Goal: Task Accomplishment & Management: Manage account settings

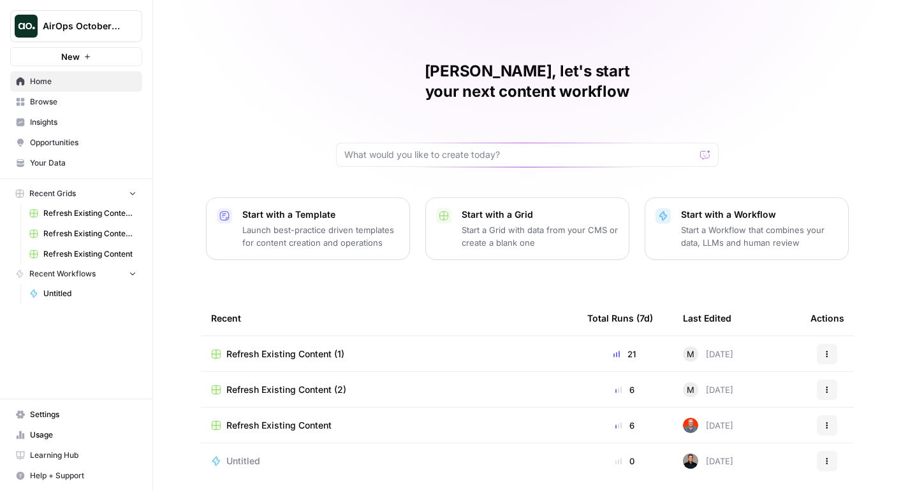
click at [98, 34] on button "AirOps October Cohort" at bounding box center [76, 26] width 132 height 32
click at [218, 29] on div "[PERSON_NAME], let's start your next content workflow Start with a Template Lau…" at bounding box center [527, 250] width 748 height 500
click at [59, 414] on span "Settings" at bounding box center [83, 414] width 106 height 11
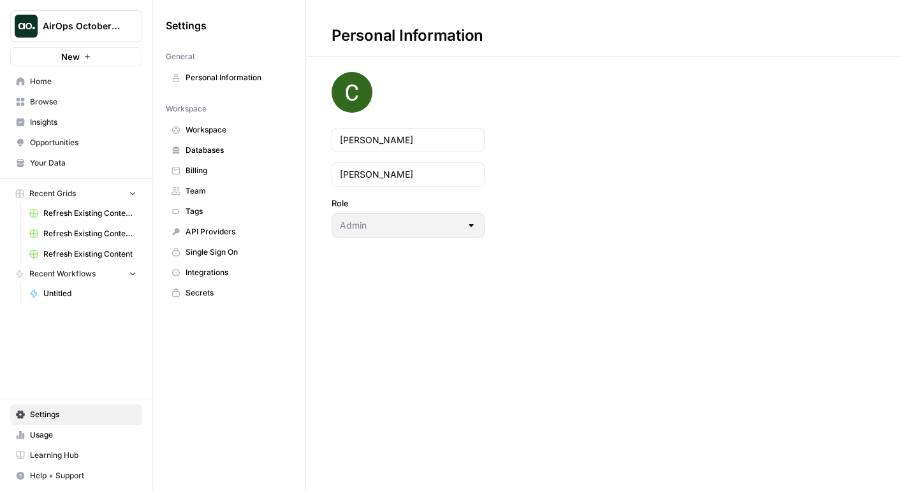
click at [210, 190] on span "Team" at bounding box center [236, 191] width 101 height 11
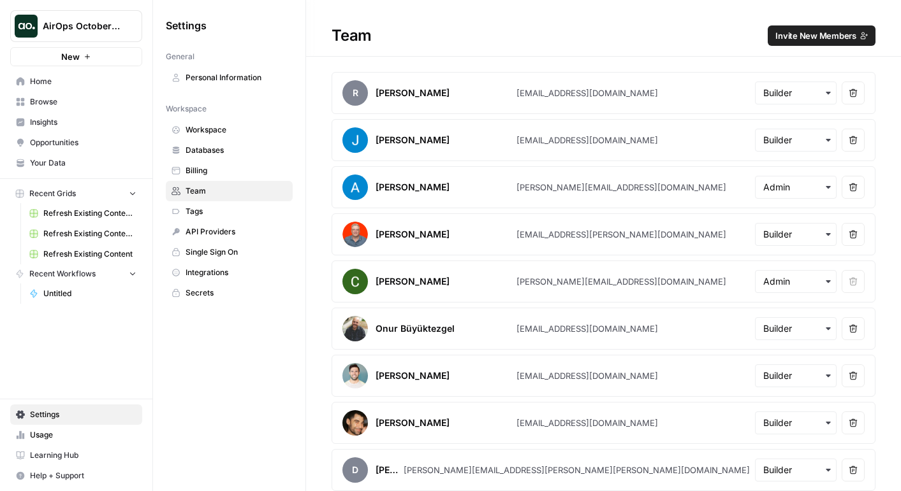
click at [800, 35] on span "Invite New Members" at bounding box center [815, 35] width 81 height 13
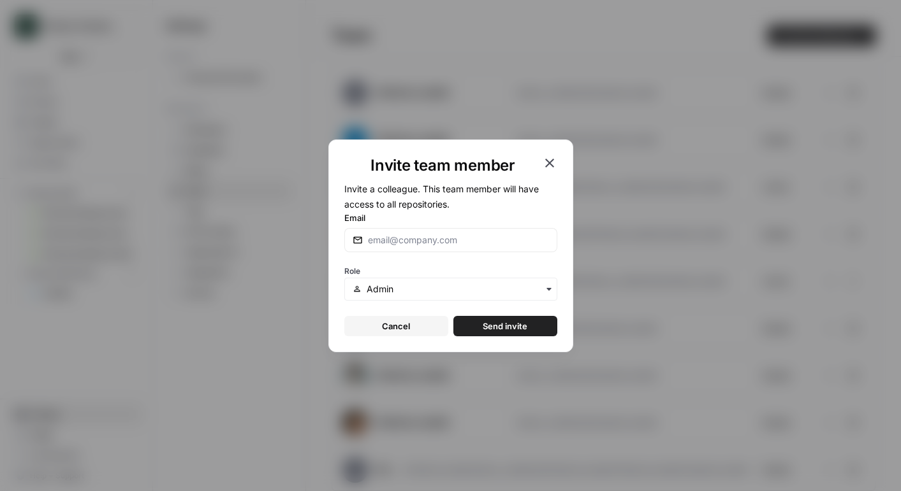
click at [450, 249] on div at bounding box center [450, 240] width 213 height 24
paste input "[EMAIL_ADDRESS][DOMAIN_NAME]"
type input "[EMAIL_ADDRESS][DOMAIN_NAME]"
click at [433, 290] on input "text" at bounding box center [458, 289] width 182 height 13
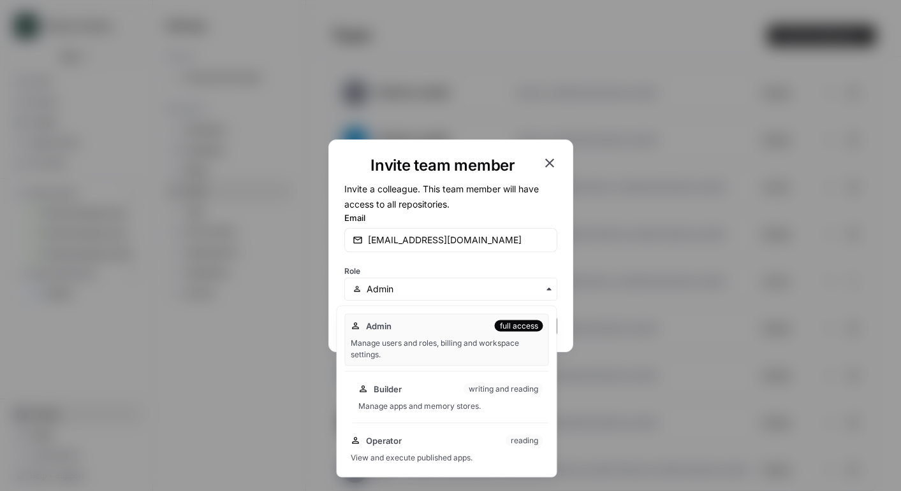
click at [398, 393] on span "Builder" at bounding box center [388, 389] width 28 height 13
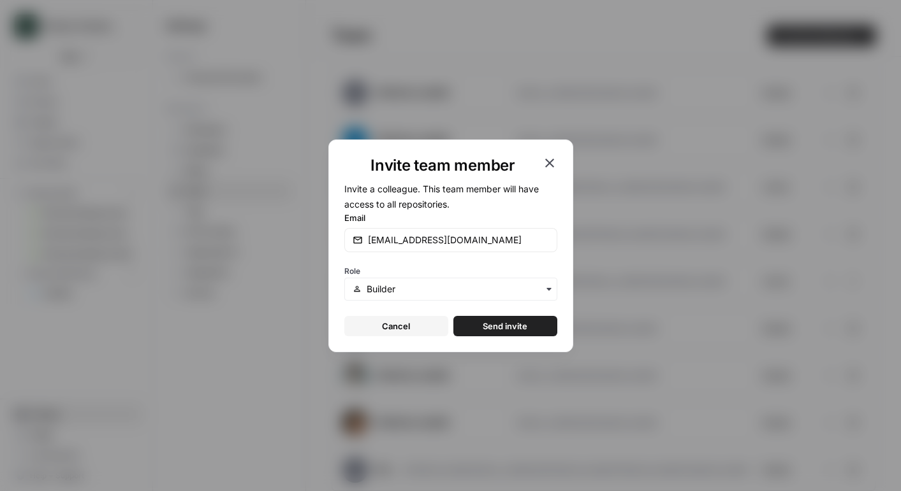
click at [516, 323] on span "Send invite" at bounding box center [505, 326] width 45 height 13
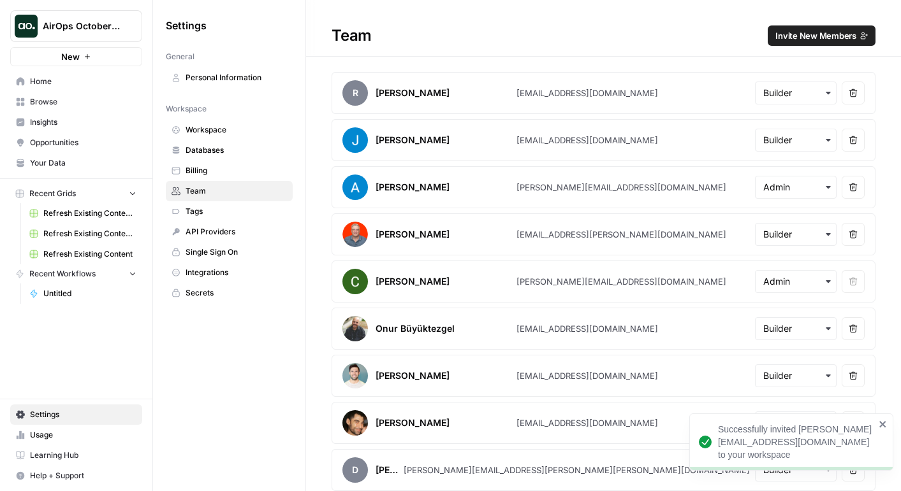
click at [796, 45] on button "Invite New Members" at bounding box center [822, 35] width 108 height 20
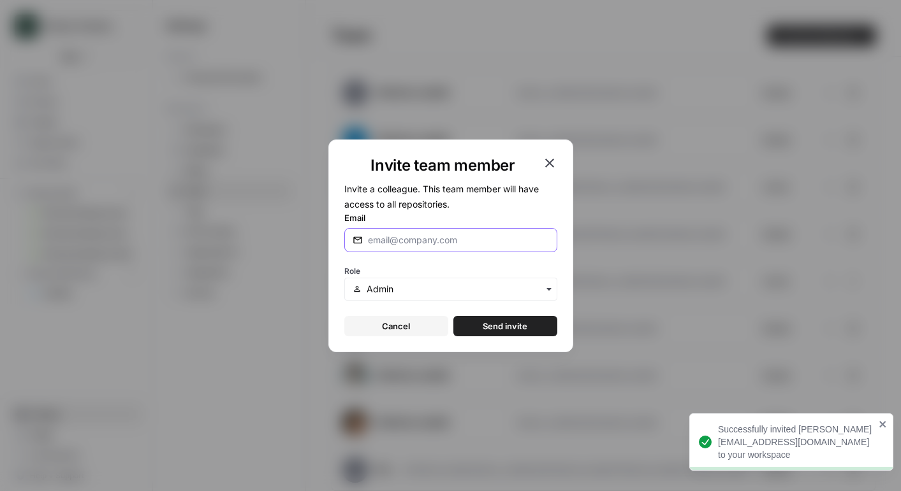
click at [473, 234] on input "Email" at bounding box center [458, 240] width 181 height 13
paste input "[EMAIL_ADDRESS][DOMAIN_NAME]"
type input "[EMAIL_ADDRESS][DOMAIN_NAME]"
click at [407, 296] on div "button" at bounding box center [450, 289] width 213 height 23
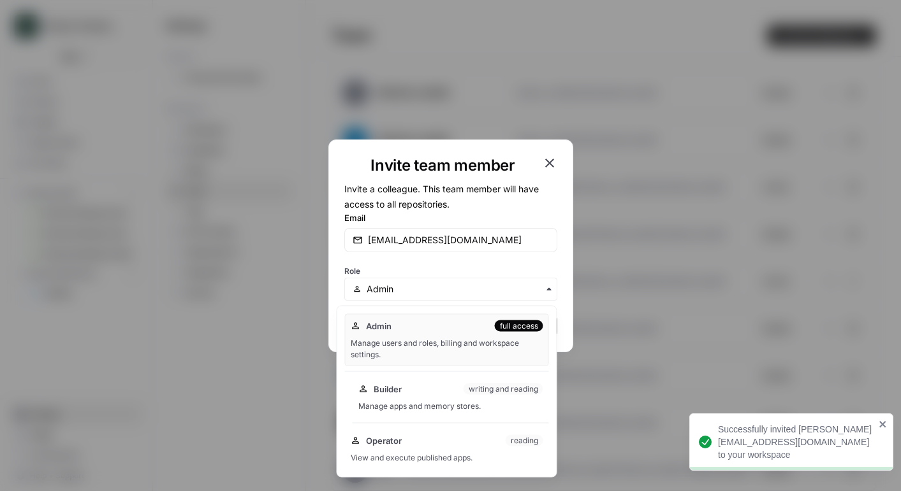
click at [389, 393] on span "Builder" at bounding box center [388, 389] width 28 height 13
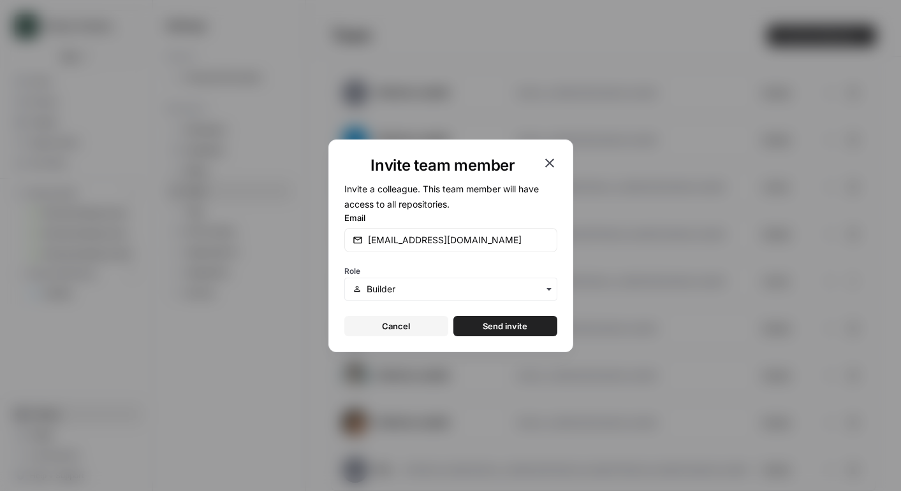
click at [498, 330] on span "Send invite" at bounding box center [505, 326] width 45 height 13
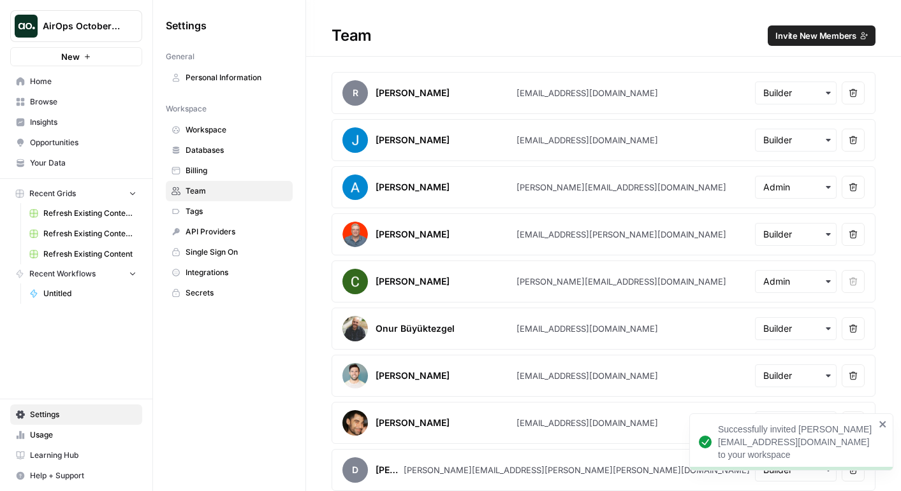
click at [837, 34] on span "Invite New Members" at bounding box center [815, 35] width 81 height 13
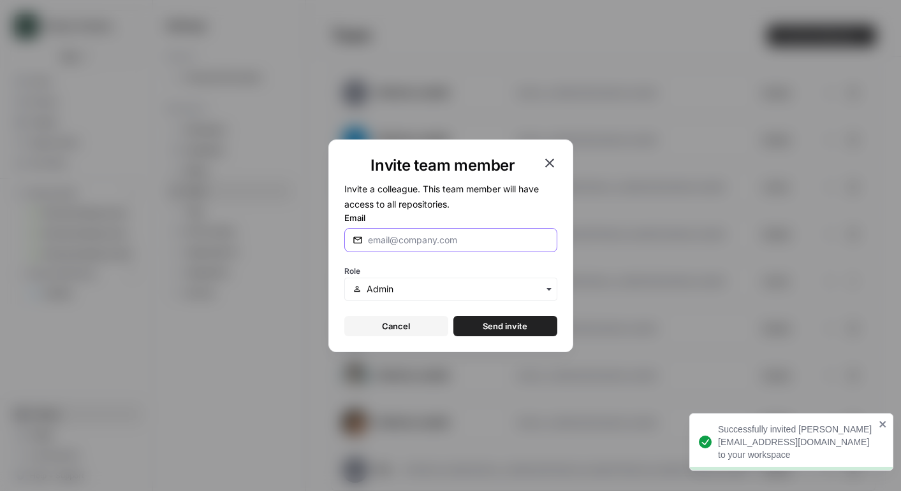
click at [468, 240] on input "Email" at bounding box center [458, 240] width 181 height 13
paste input "[EMAIL_ADDRESS][DOMAIN_NAME]"
type input "[EMAIL_ADDRESS][DOMAIN_NAME]"
click at [410, 293] on input "text" at bounding box center [458, 289] width 182 height 13
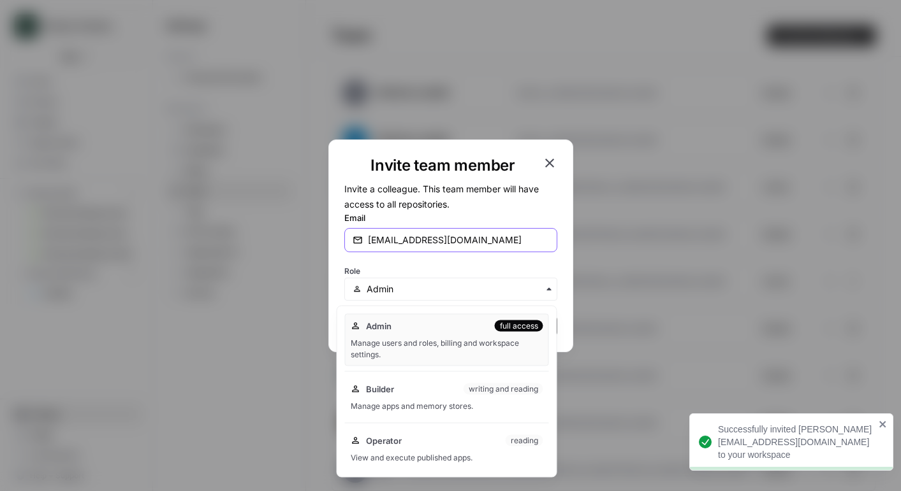
click at [518, 239] on input "[EMAIL_ADDRESS][DOMAIN_NAME]" at bounding box center [458, 240] width 181 height 13
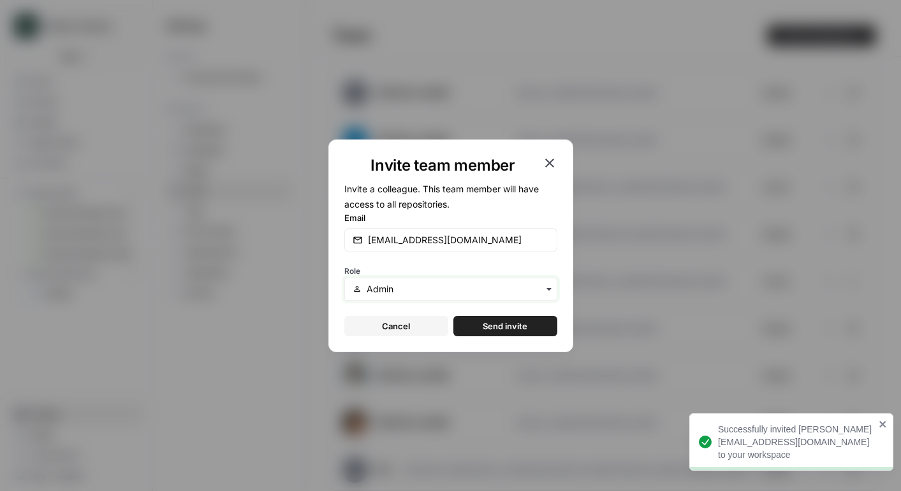
click at [441, 286] on input "text" at bounding box center [458, 289] width 182 height 13
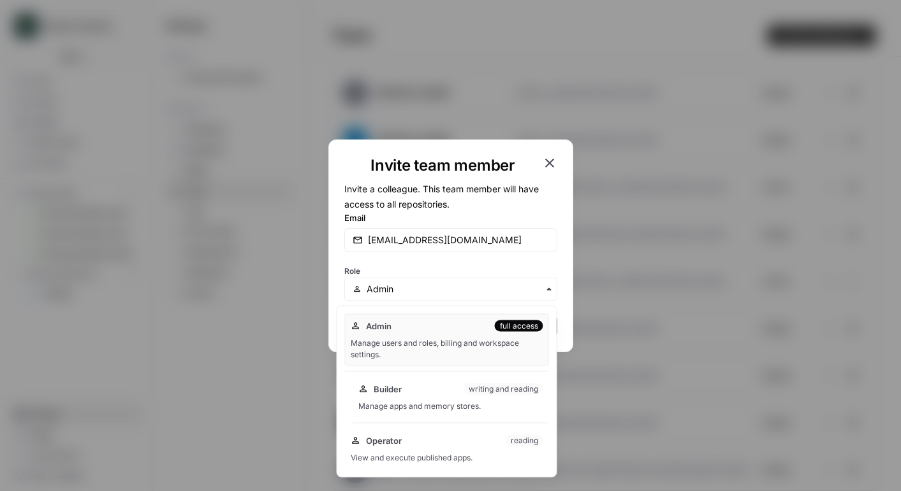
click at [392, 384] on span "Builder" at bounding box center [388, 389] width 28 height 13
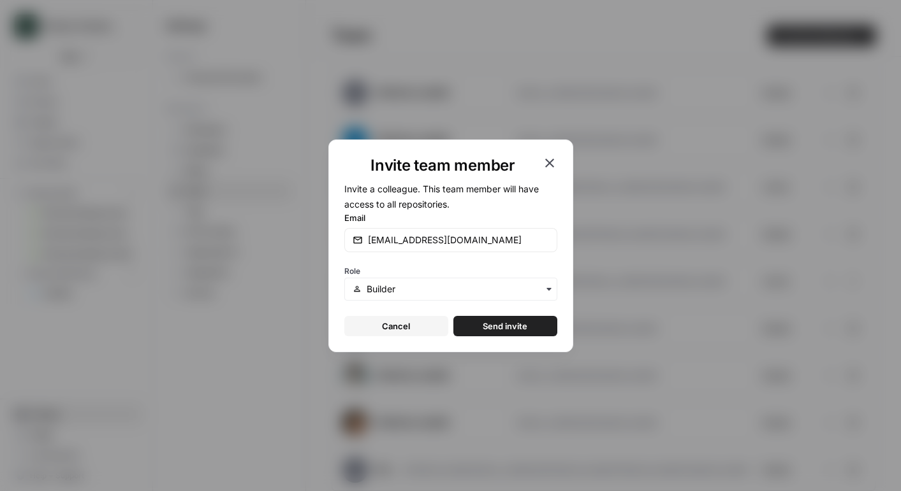
click at [516, 337] on div "Invite team member Invite a colleague. This team member will have access to all…" at bounding box center [450, 246] width 245 height 213
click at [510, 329] on span "Send invite" at bounding box center [505, 326] width 45 height 13
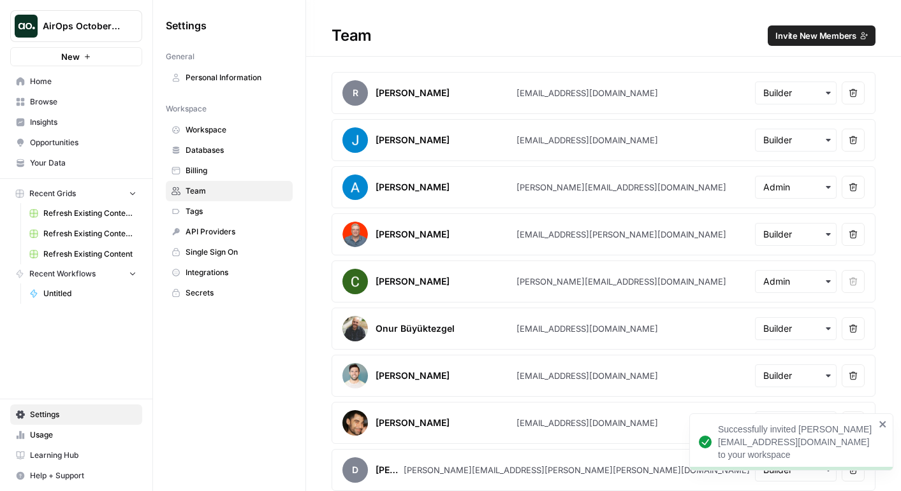
click at [82, 81] on span "Home" at bounding box center [83, 81] width 106 height 11
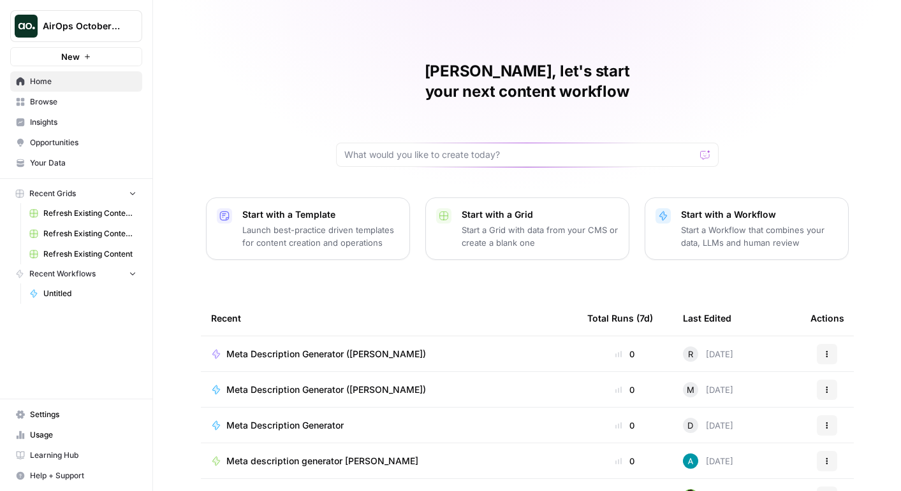
click at [710, 229] on button "Start with a Workflow Start a Workflow that combines your data, LLMs and human …" at bounding box center [746, 229] width 204 height 62
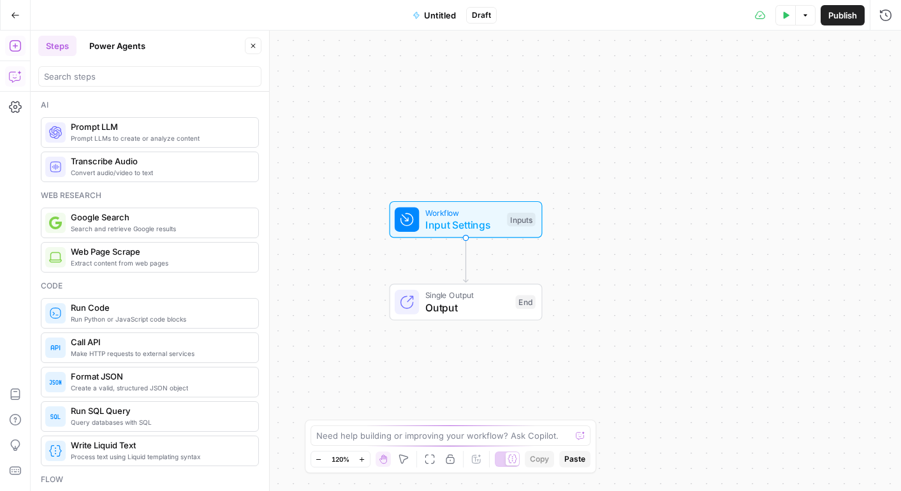
click at [18, 73] on icon "button" at bounding box center [15, 76] width 13 height 13
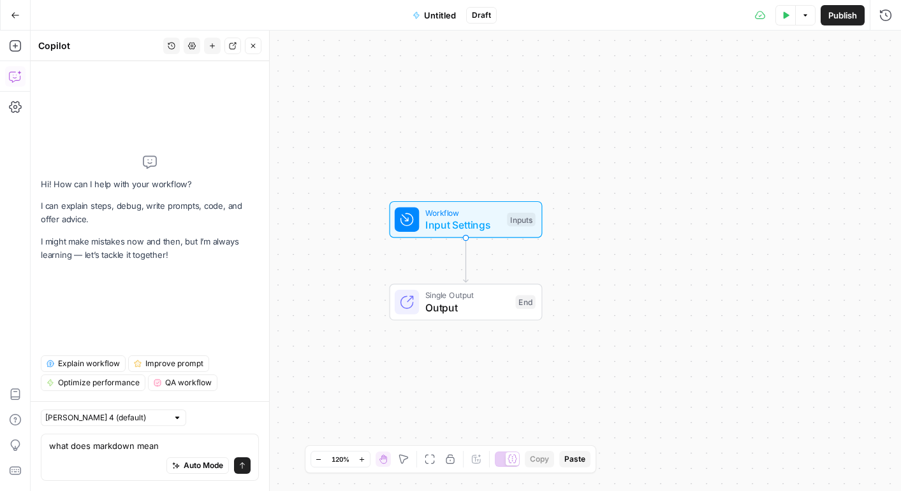
type textarea "what does markdown mean?"
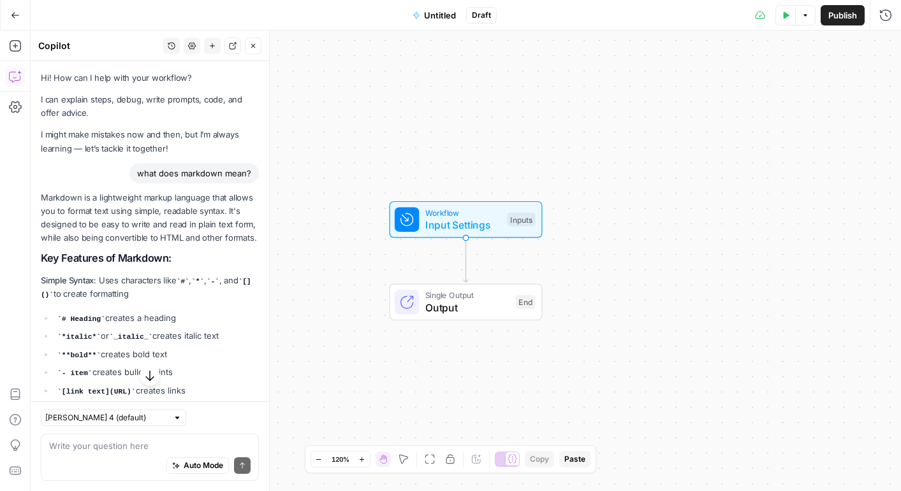
drag, startPoint x: 41, startPoint y: 197, endPoint x: 259, endPoint y: 238, distance: 221.9
click at [259, 238] on div "Hi! How can I help with your workflow? I can explain steps, debug, write prompt…" at bounding box center [150, 449] width 238 height 776
copy p "Markdown is a lightweight markup language that allows you to format text using …"
click at [253, 47] on icon "button" at bounding box center [253, 46] width 8 height 8
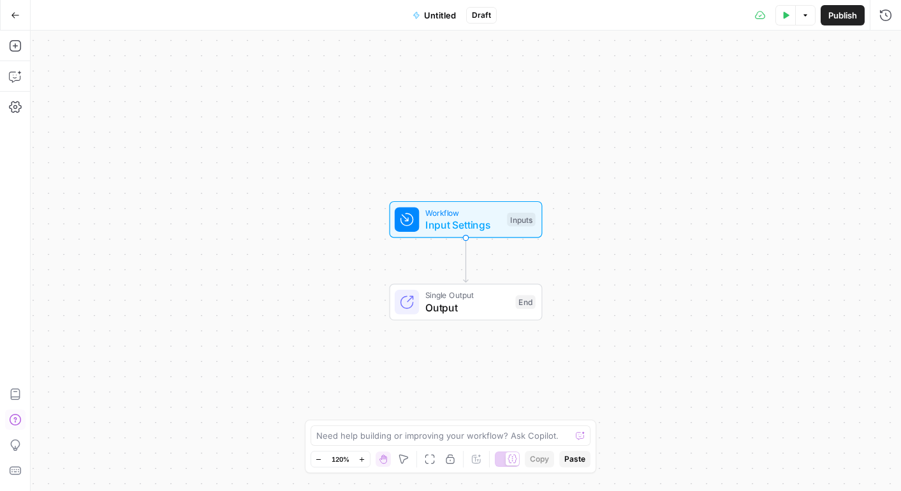
click at [14, 15] on icon "button" at bounding box center [15, 15] width 9 height 9
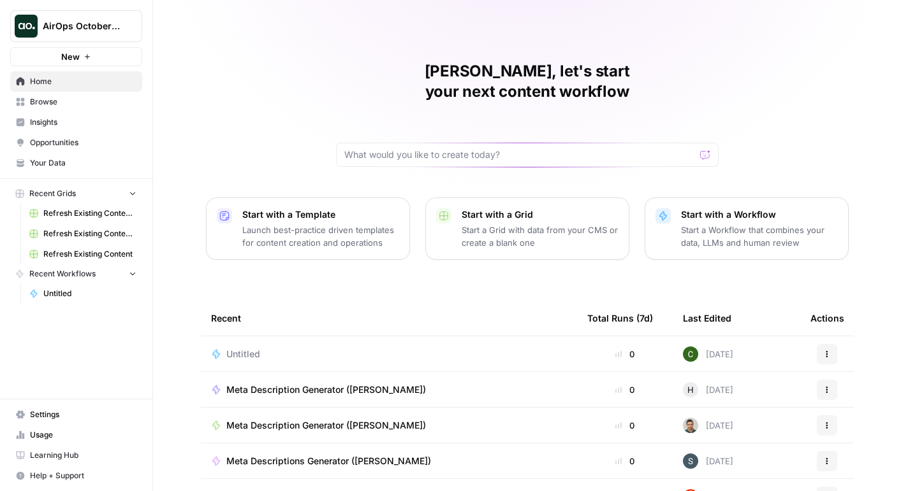
click at [50, 419] on span "Settings" at bounding box center [83, 414] width 106 height 11
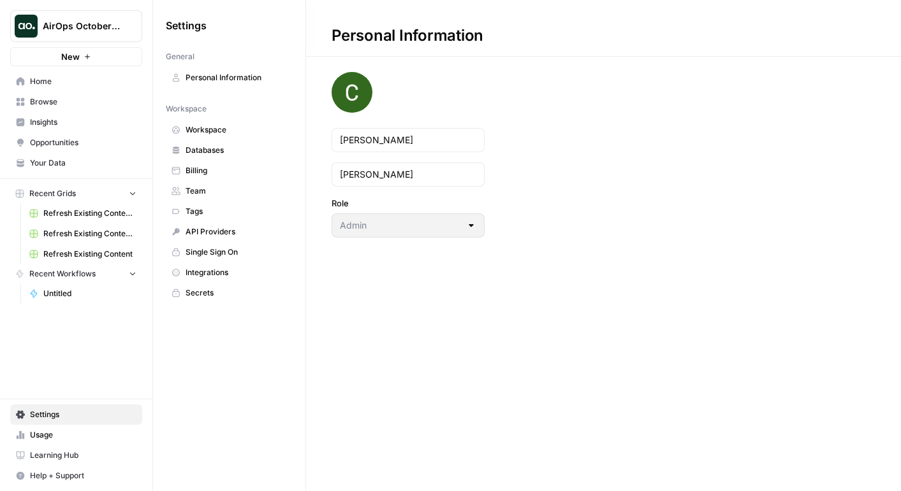
click at [230, 194] on span "Team" at bounding box center [236, 191] width 101 height 11
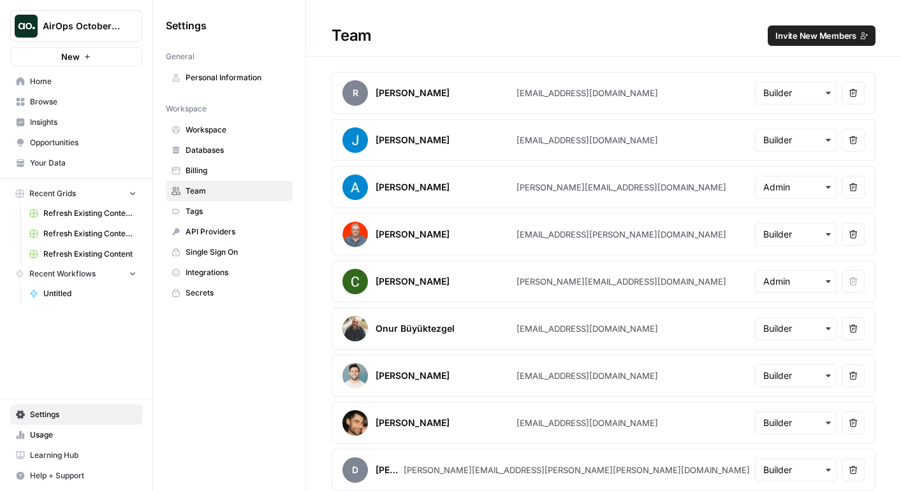
click at [789, 36] on span "Invite New Members" at bounding box center [815, 35] width 81 height 13
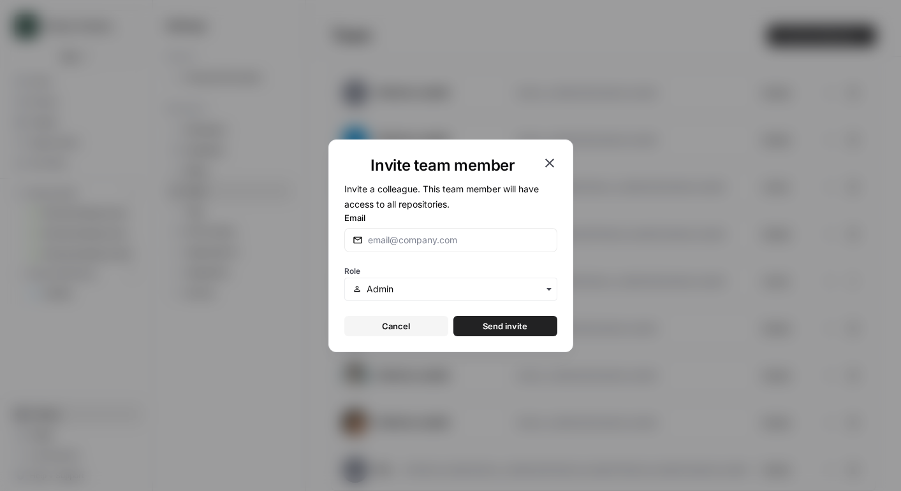
click at [437, 228] on div at bounding box center [450, 240] width 213 height 24
paste input "[EMAIL_ADDRESS][PERSON_NAME][DOMAIN_NAME]"
type input "[EMAIL_ADDRESS][PERSON_NAME][DOMAIN_NAME]"
click at [425, 290] on input "text" at bounding box center [458, 289] width 182 height 13
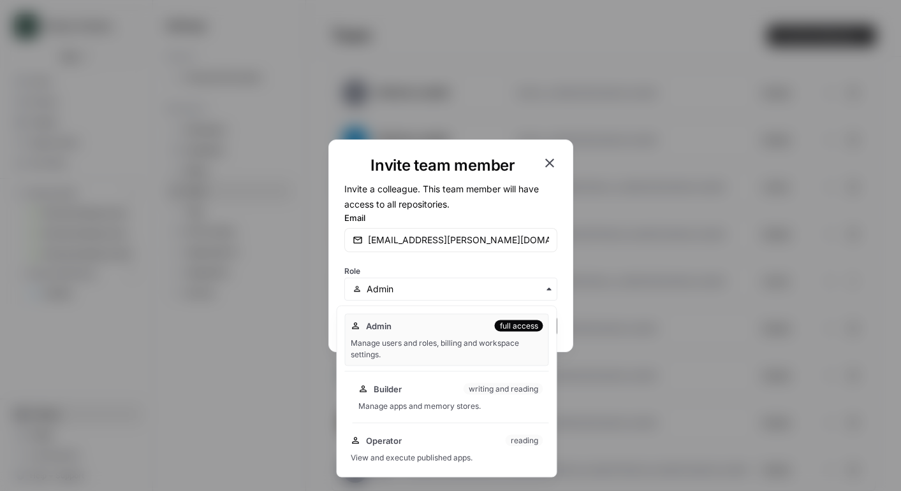
click at [411, 393] on div "Builder writing and reading" at bounding box center [450, 389] width 185 height 13
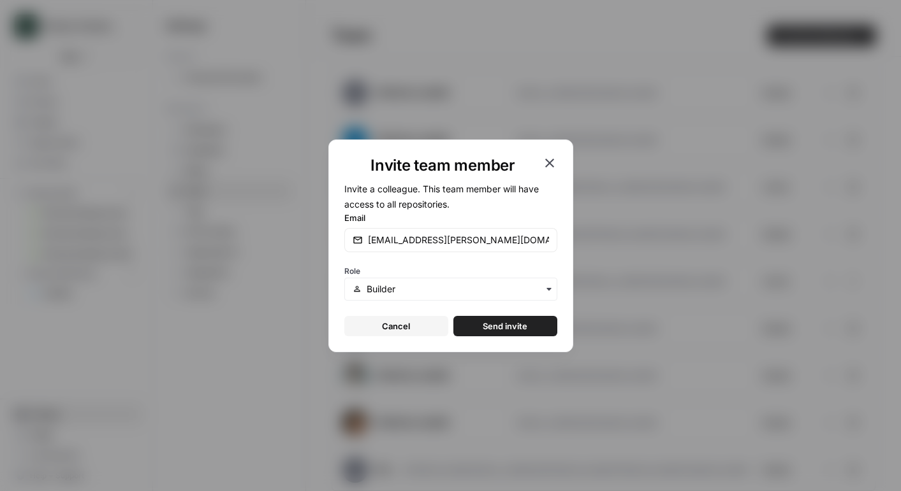
click at [518, 328] on span "Send invite" at bounding box center [505, 326] width 45 height 13
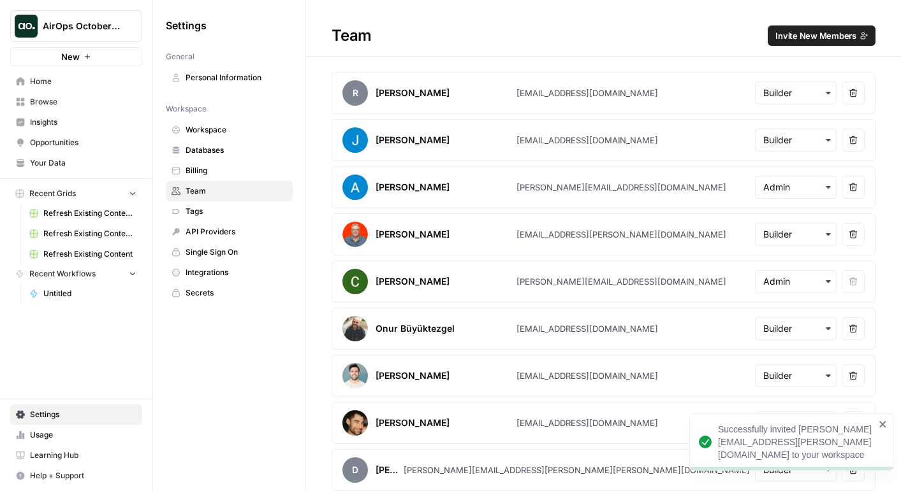
click at [796, 33] on span "Invite New Members" at bounding box center [815, 35] width 81 height 13
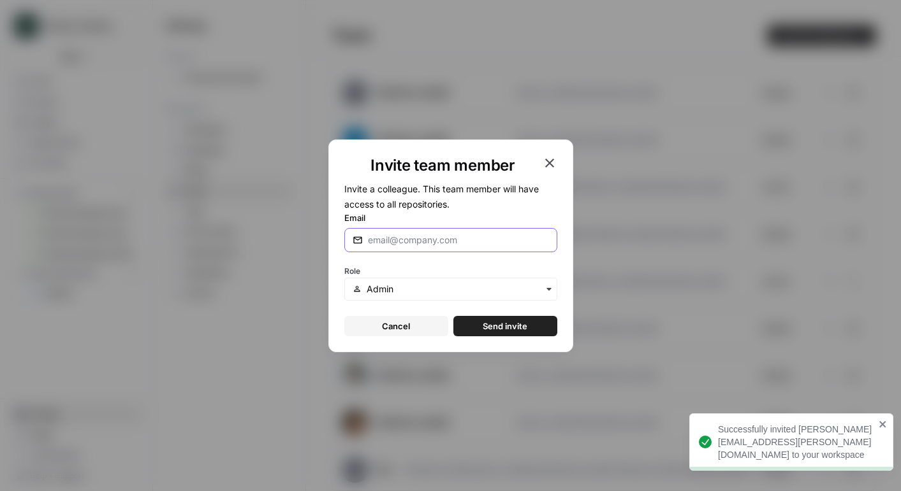
click at [471, 238] on input "Email" at bounding box center [458, 240] width 181 height 13
paste input "[EMAIL_ADDRESS][PERSON_NAME][DOMAIN_NAME]"
type input "[EMAIL_ADDRESS][PERSON_NAME][DOMAIN_NAME]"
click at [402, 297] on div "button" at bounding box center [450, 289] width 213 height 23
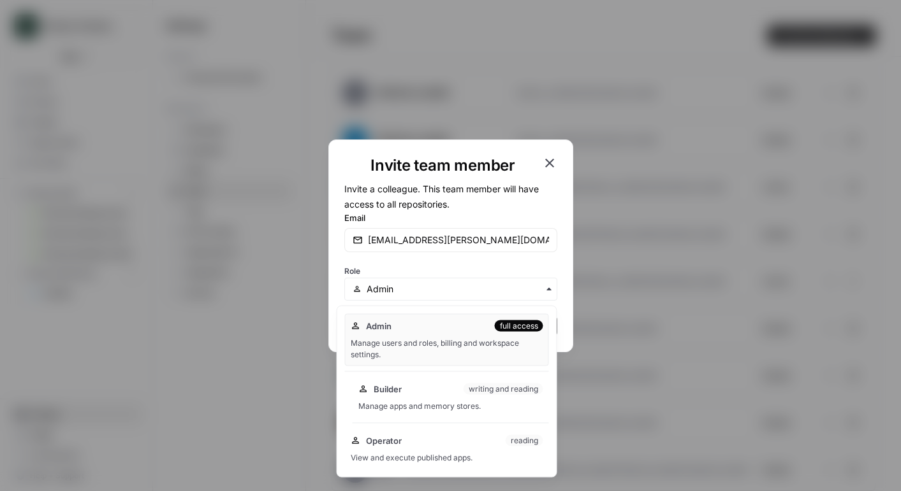
click at [390, 385] on span "Builder" at bounding box center [388, 389] width 28 height 13
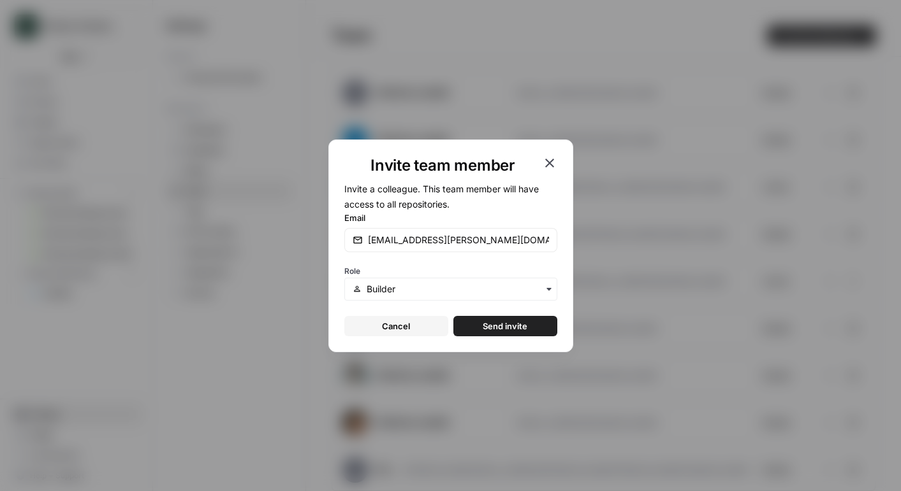
click at [523, 317] on button "Send invite" at bounding box center [505, 326] width 104 height 20
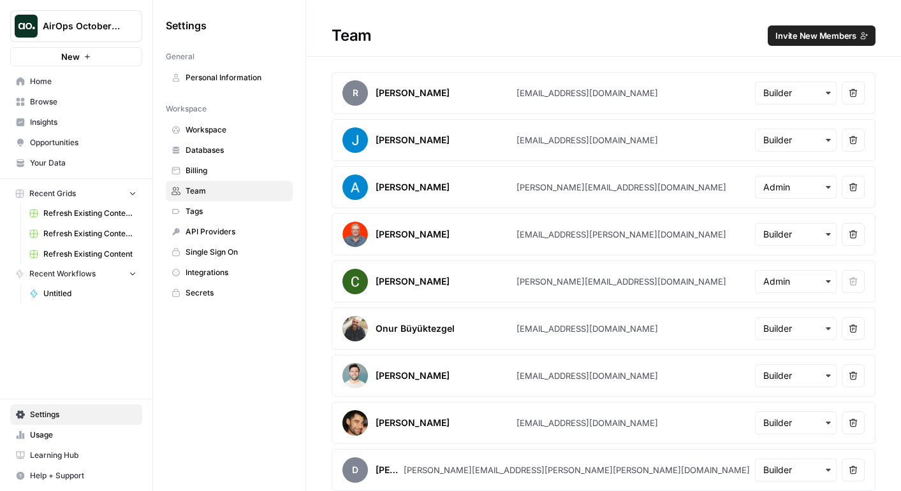
click at [821, 37] on span "Invite New Members" at bounding box center [815, 35] width 81 height 13
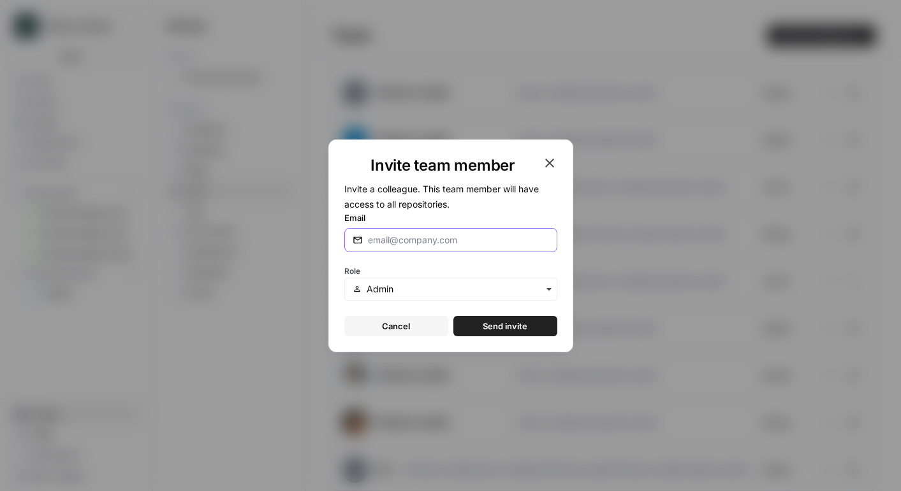
click at [419, 236] on input "Email" at bounding box center [458, 240] width 181 height 13
paste input "[EMAIL_ADDRESS][DOMAIN_NAME]"
type input "[EMAIL_ADDRESS][DOMAIN_NAME]"
click at [430, 293] on input "text" at bounding box center [458, 289] width 182 height 13
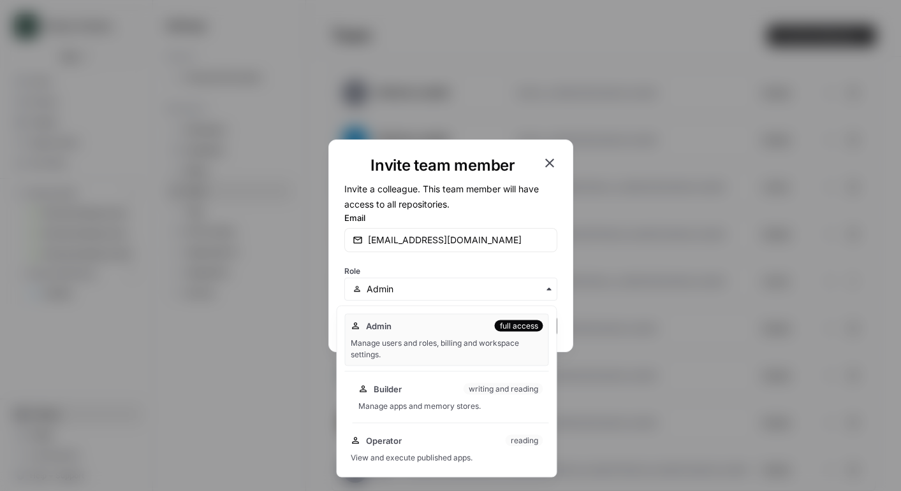
click at [400, 385] on span "Builder" at bounding box center [388, 389] width 28 height 13
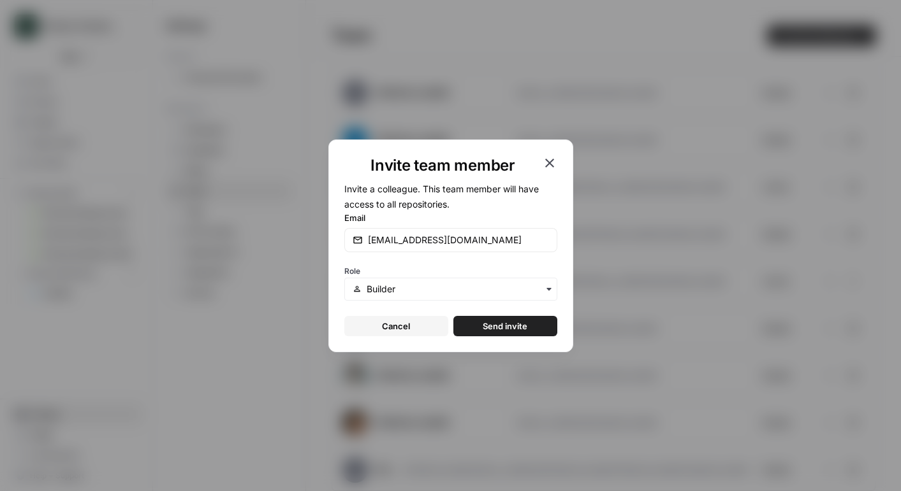
click at [511, 323] on span "Send invite" at bounding box center [505, 326] width 45 height 13
